Goal: Task Accomplishment & Management: Manage account settings

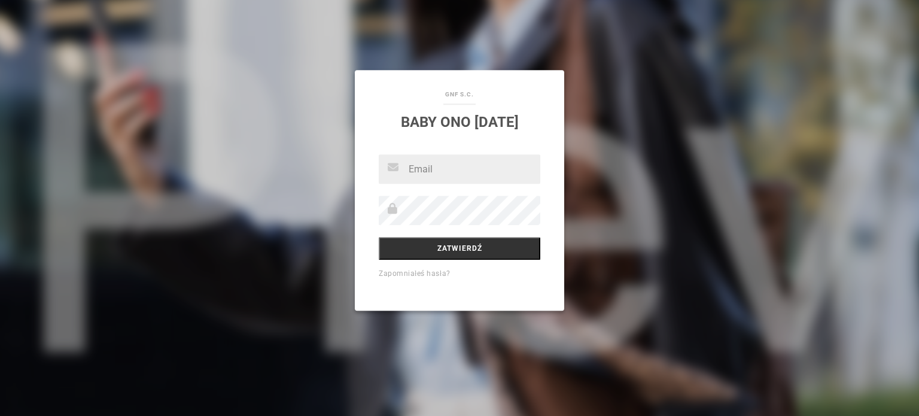
click at [443, 172] on input "text" at bounding box center [460, 168] width 162 height 29
type input "[EMAIL_ADDRESS][DOMAIN_NAME]"
click at [455, 249] on input "Zatwierdź" at bounding box center [460, 248] width 162 height 23
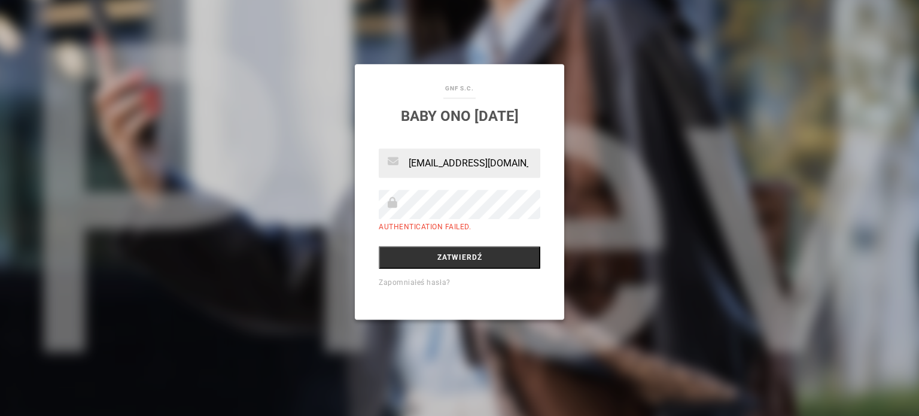
click at [379, 246] on input "Zatwierdź" at bounding box center [460, 257] width 162 height 23
click at [527, 157] on input "[EMAIL_ADDRESS][DOMAIN_NAME]" at bounding box center [460, 162] width 162 height 29
drag, startPoint x: 531, startPoint y: 160, endPoint x: 401, endPoint y: 166, distance: 129.4
click at [401, 166] on input "[EMAIL_ADDRESS][DOMAIN_NAME]" at bounding box center [460, 162] width 162 height 29
type input "[EMAIL_ADDRESS][DOMAIN_NAME]"
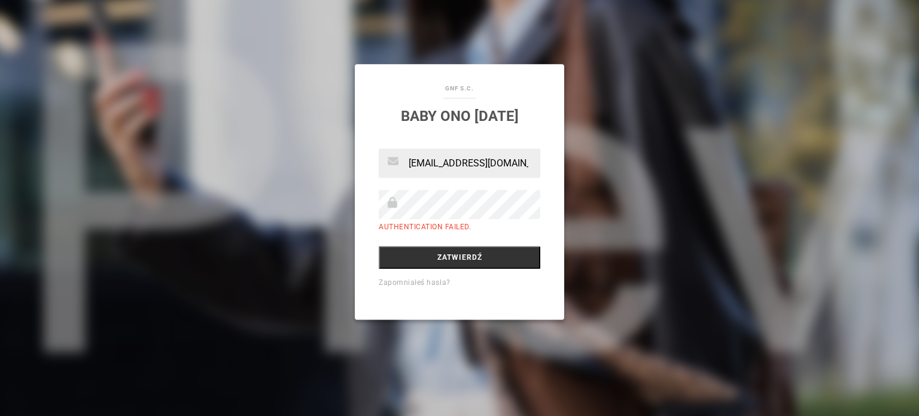
click at [379, 246] on input "Zatwierdź" at bounding box center [460, 257] width 162 height 23
click at [418, 260] on input "Zatwierdź" at bounding box center [460, 257] width 162 height 23
